Goal: Check status: Check status

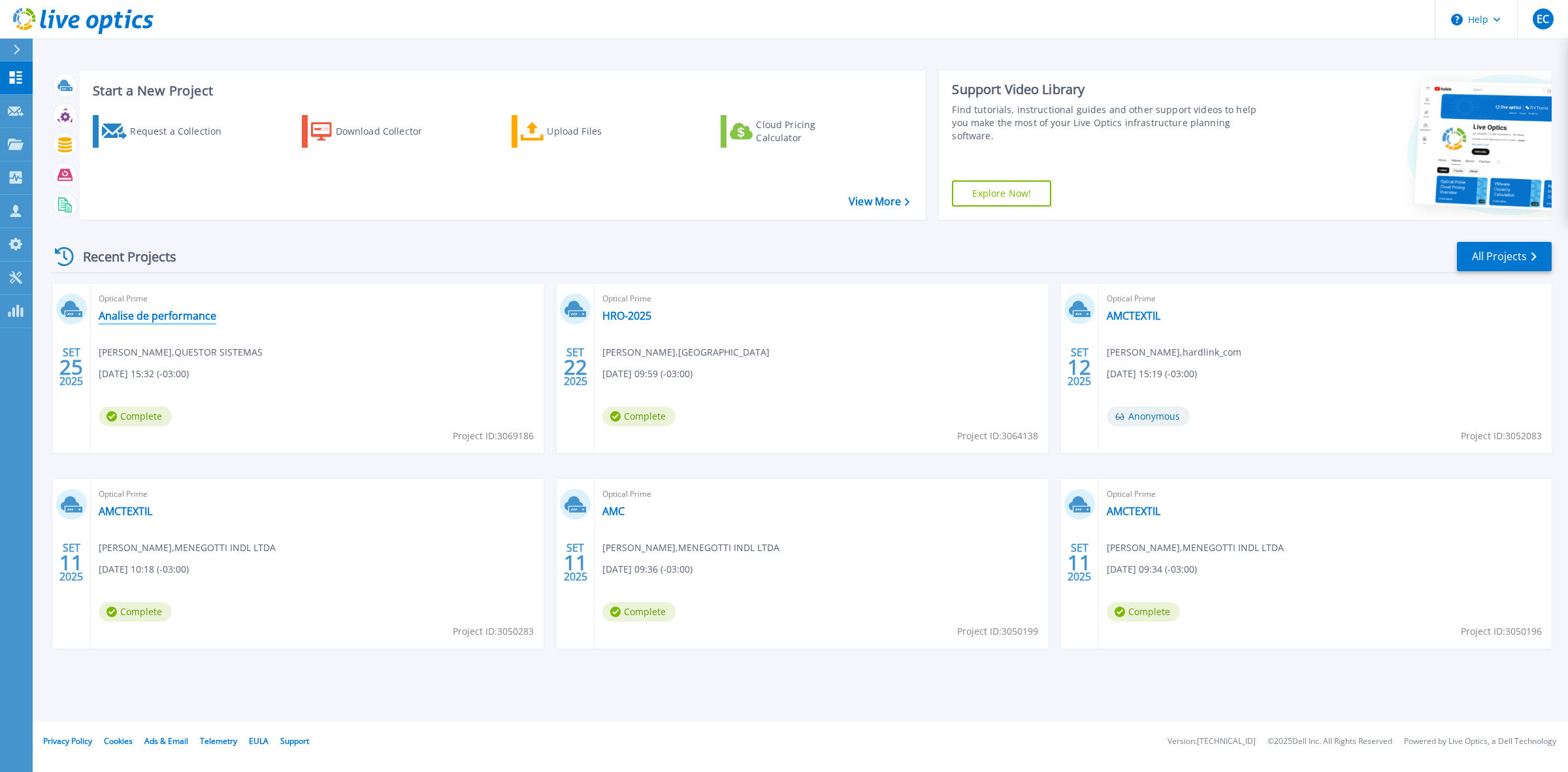
click at [152, 315] on link "Analise de performance" at bounding box center [157, 316] width 117 height 13
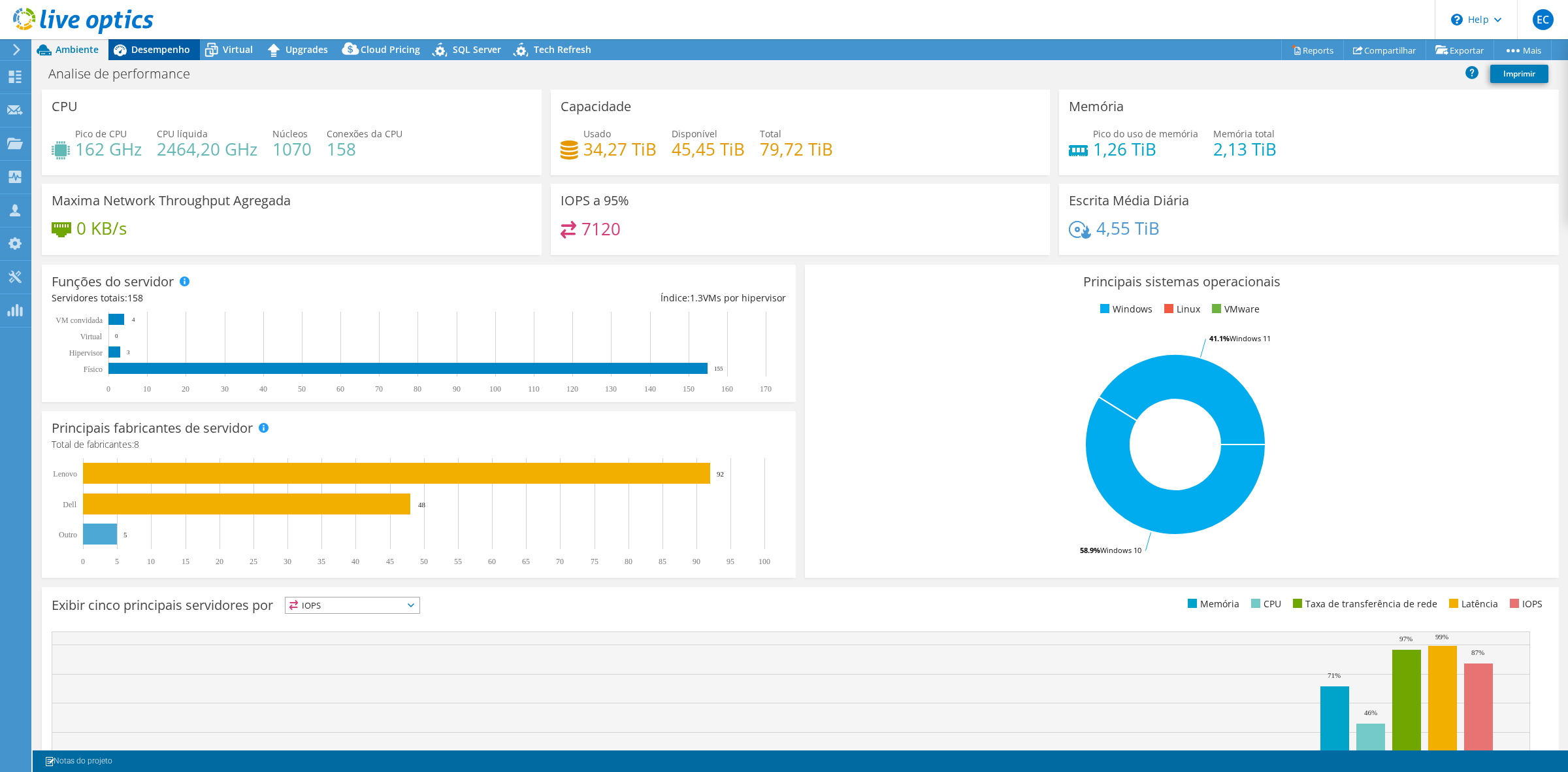
click at [155, 45] on span "Desempenho" at bounding box center [160, 48] width 59 height 12
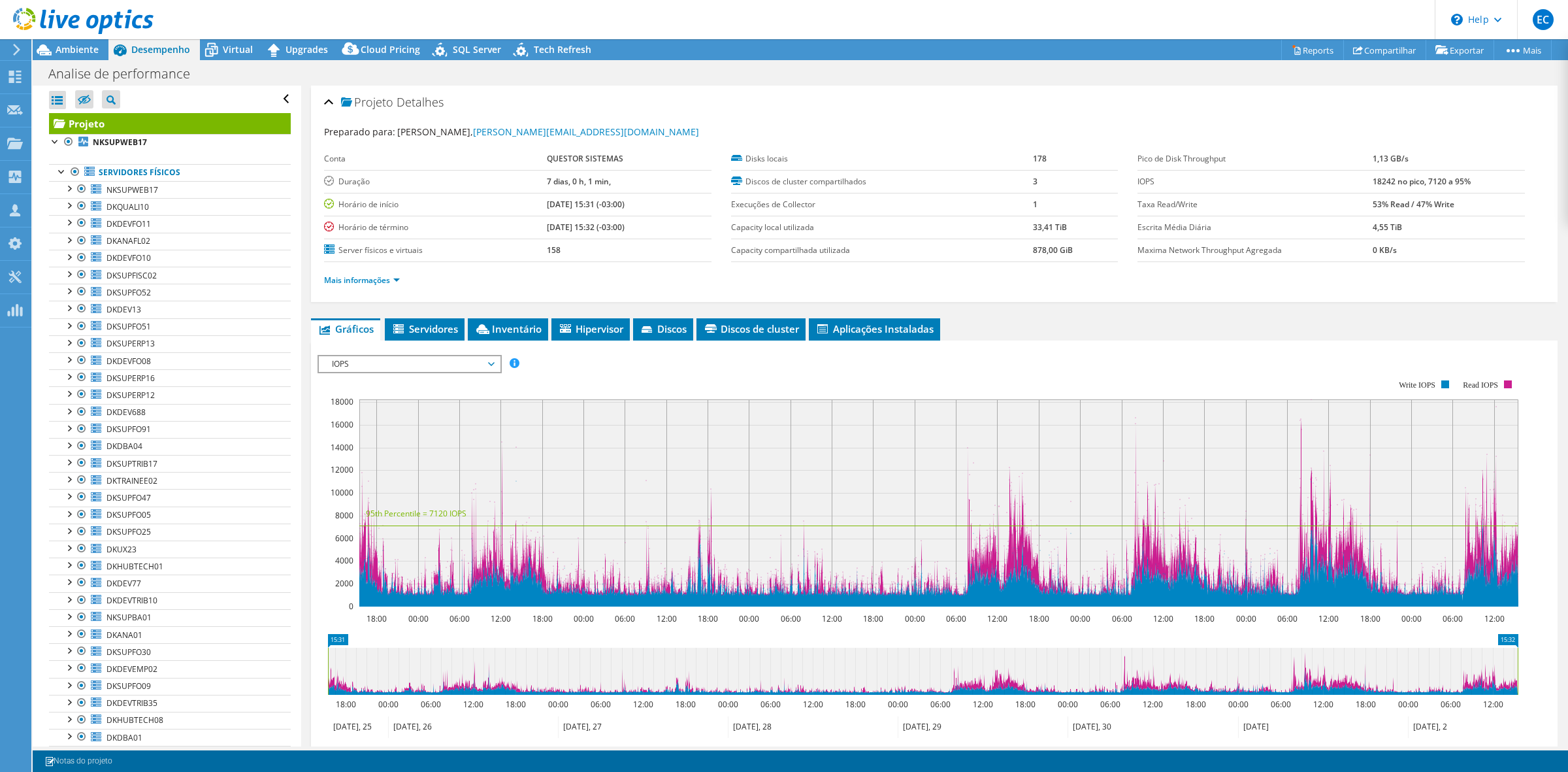
select select "USD"
radio input "true"
radio input "false"
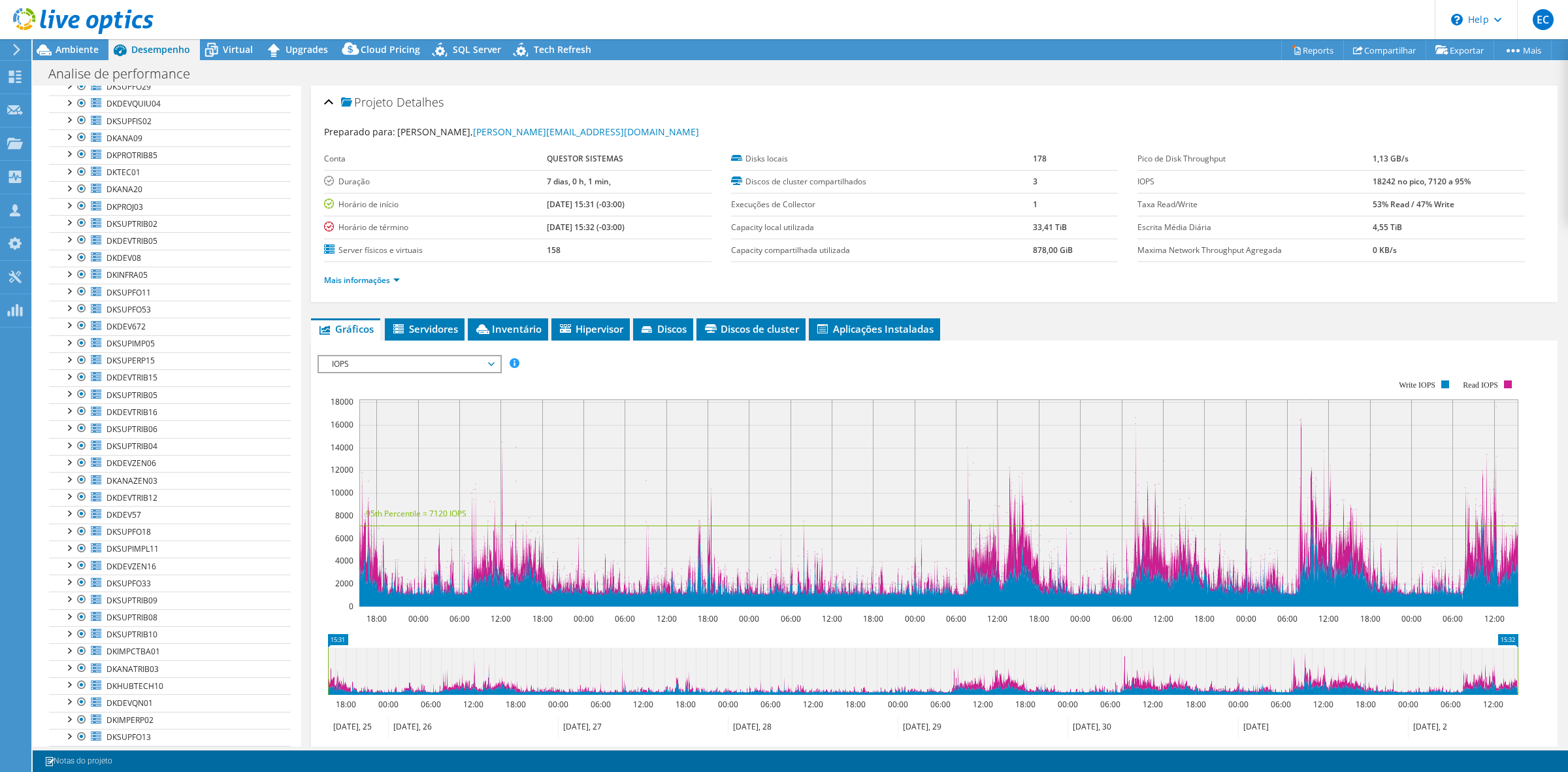
scroll to position [755, 0]
click at [75, 45] on span "Ambiente" at bounding box center [77, 48] width 43 height 12
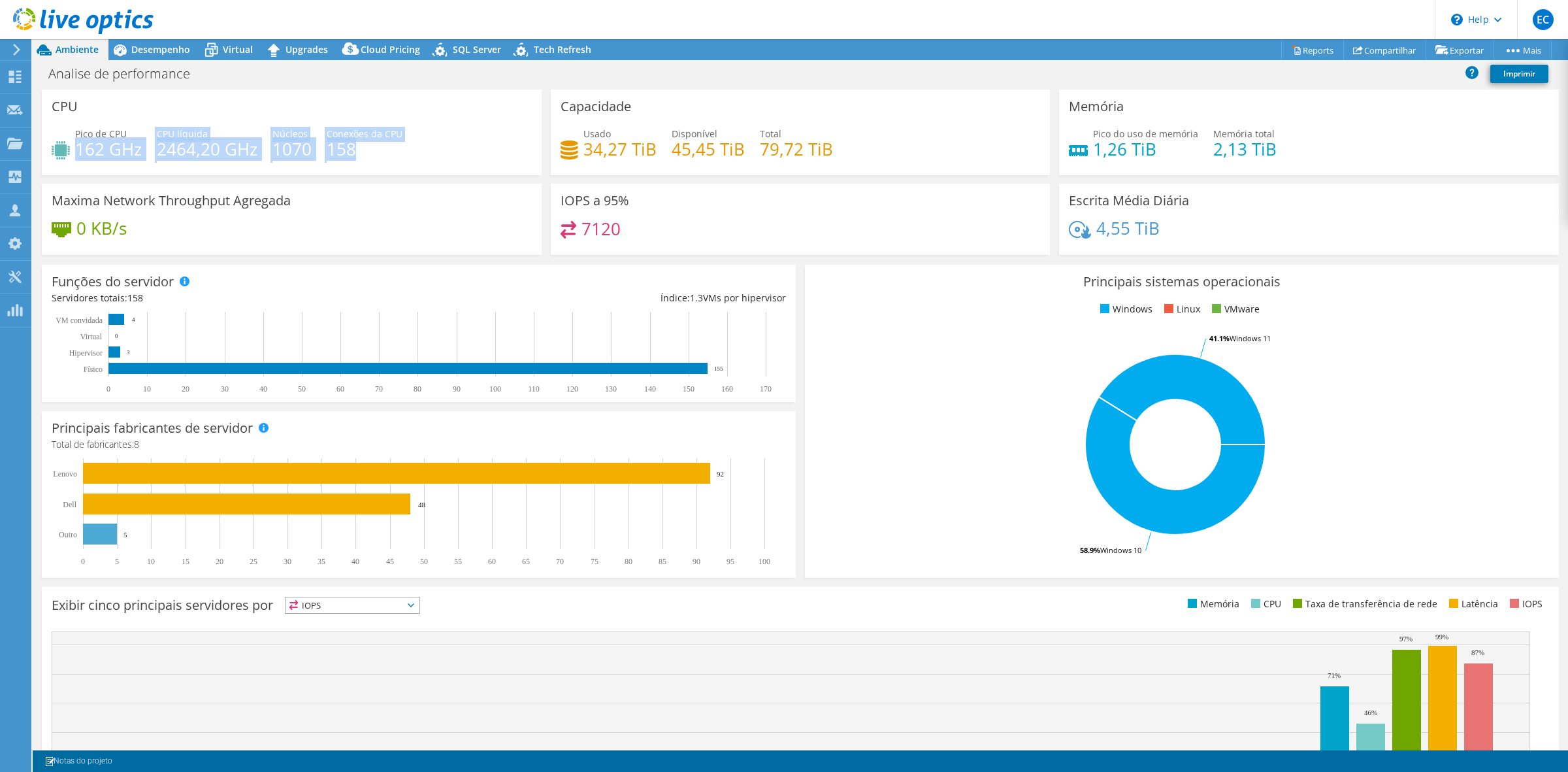
drag, startPoint x: 364, startPoint y: 150, endPoint x: 88, endPoint y: 143, distance: 276.1
click at [78, 139] on div "Pico de CPU 162 GHz CPU líquida 2464,20 GHz Núcleos 1070 Conexões da CPU 158" at bounding box center [291, 148] width 480 height 43
click at [169, 145] on h4 "2464,20 GHz" at bounding box center [207, 148] width 101 height 14
drag, startPoint x: 142, startPoint y: 151, endPoint x: 89, endPoint y: 145, distance: 53.3
click at [89, 145] on h4 "162 GHz" at bounding box center [109, 148] width 67 height 14
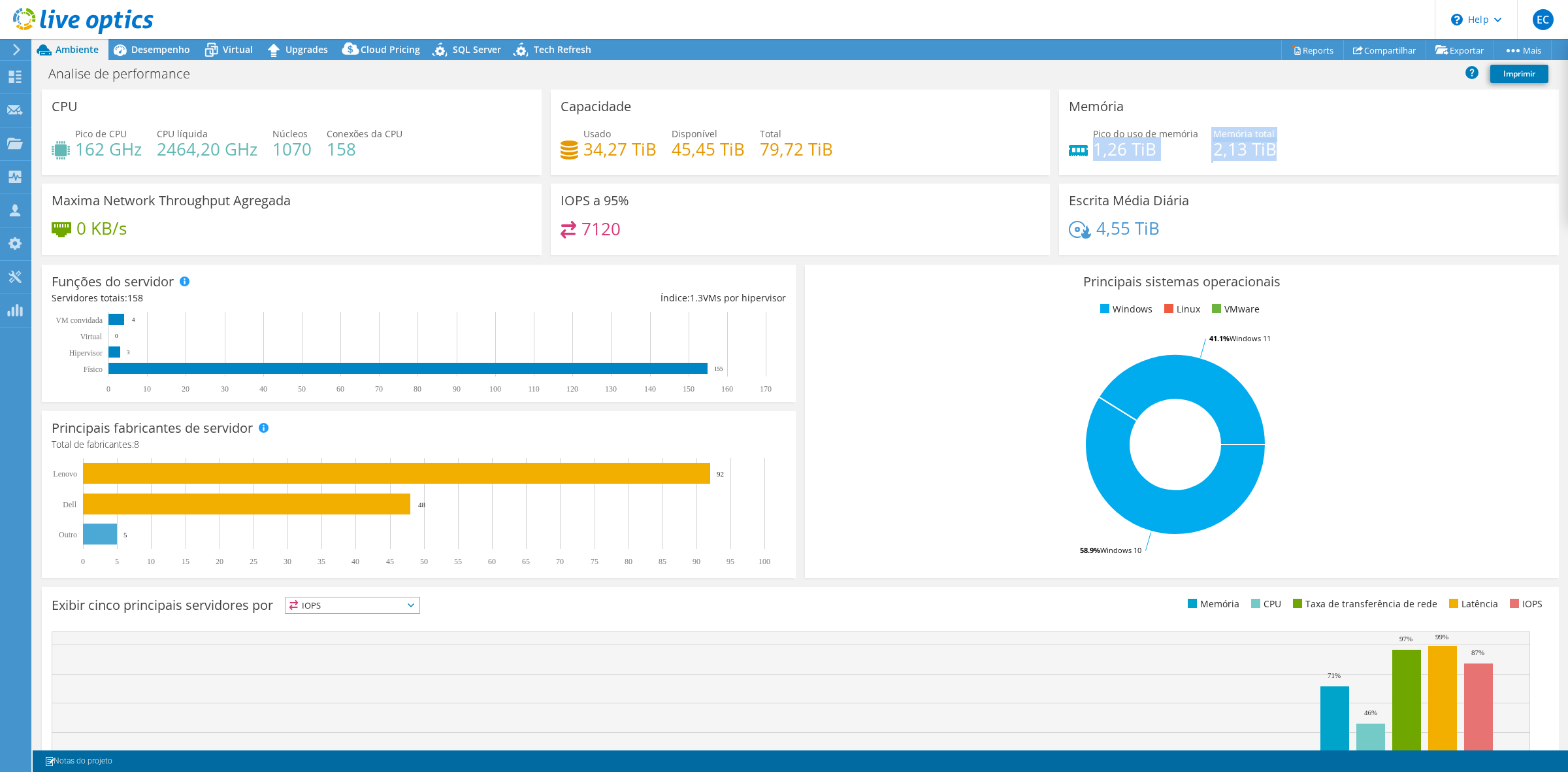
drag, startPoint x: 1269, startPoint y: 142, endPoint x: 1085, endPoint y: 150, distance: 184.2
click at [1085, 150] on div "Pico do uso de memória 1,26 TiB Memória total 2,13 TiB" at bounding box center [1309, 148] width 480 height 43
click at [706, 220] on div "IOPS a 95% 7120" at bounding box center [800, 219] width 500 height 71
